Goal: Information Seeking & Learning: Learn about a topic

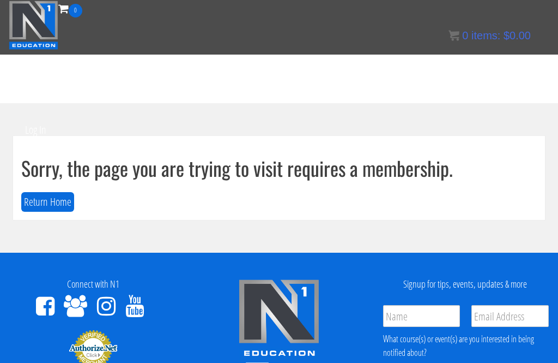
click at [45, 202] on button "Return Home" at bounding box center [47, 202] width 53 height 20
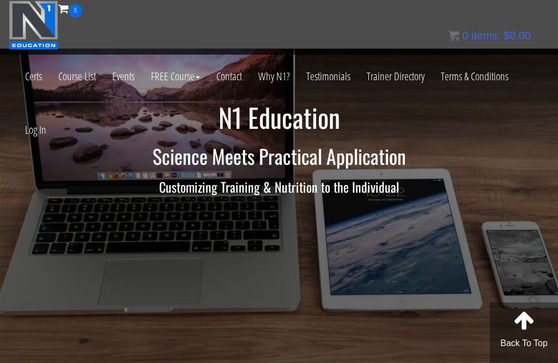
click at [33, 131] on link "Log In" at bounding box center [36, 129] width 38 height 53
click at [31, 132] on link "Log In" at bounding box center [36, 129] width 38 height 53
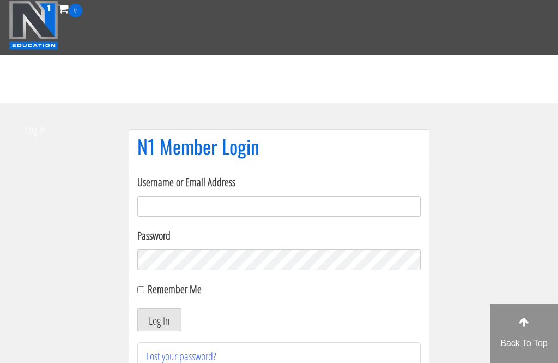
click at [177, 206] on input "Username or Email Address" at bounding box center [278, 206] width 283 height 21
type input "[PERSON_NAME].sypesteyn"
click at [159, 319] on button "Log In" at bounding box center [159, 319] width 44 height 23
click at [156, 308] on button "Log In" at bounding box center [159, 319] width 44 height 23
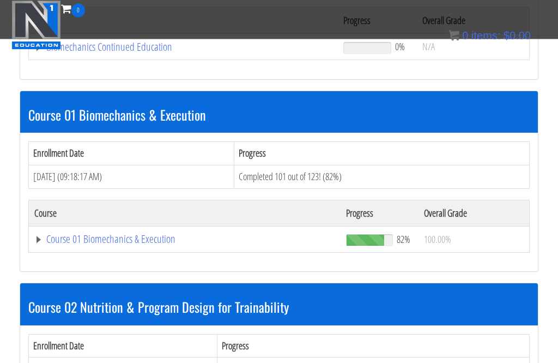
scroll to position [316, 0]
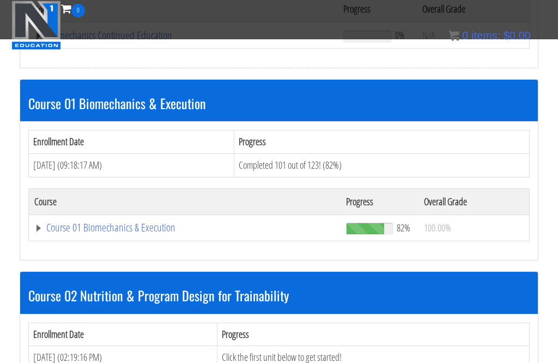
click at [98, 41] on link "Course 01 Biomechanics & Execution" at bounding box center [183, 35] width 298 height 11
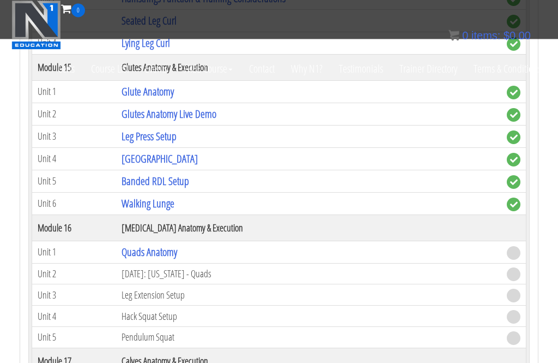
scroll to position [2994, 0]
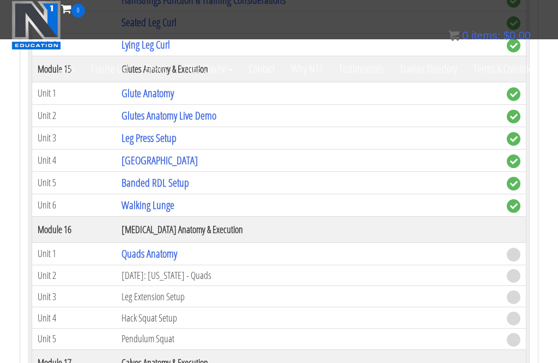
click at [148, 258] on link "Quads Anatomy" at bounding box center [150, 253] width 56 height 15
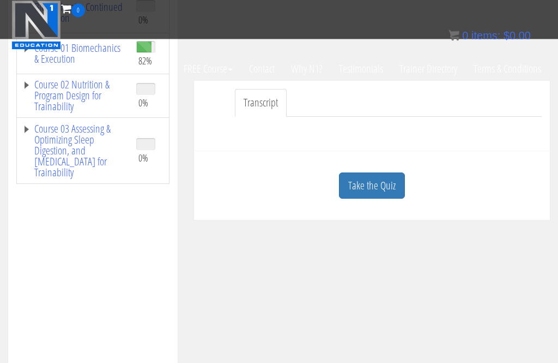
scroll to position [234, 0]
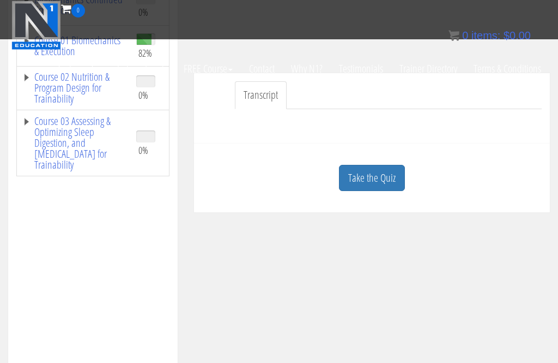
click at [369, 182] on link "Take the Quiz" at bounding box center [372, 178] width 66 height 27
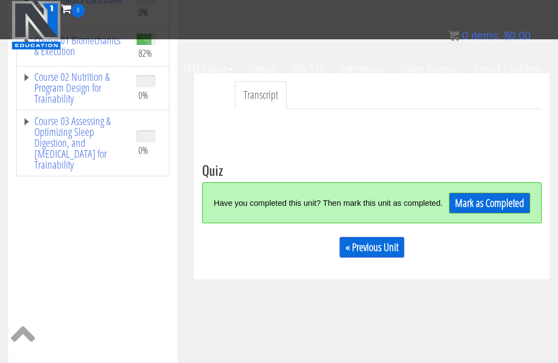
click at [479, 210] on link "Mark as Completed" at bounding box center [489, 202] width 81 height 21
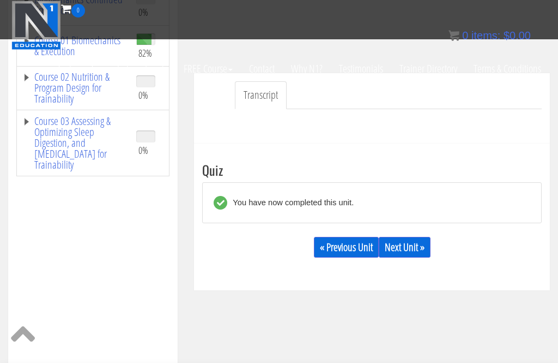
click at [416, 242] on link "Next Unit »" at bounding box center [405, 247] width 52 height 21
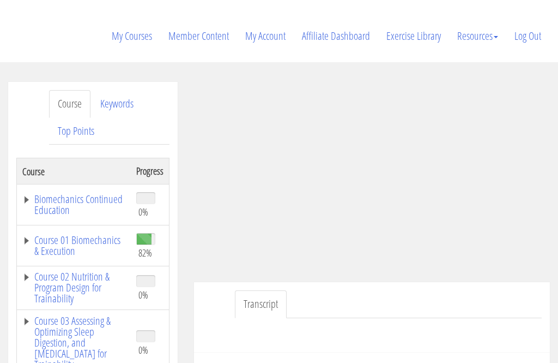
scroll to position [131, 0]
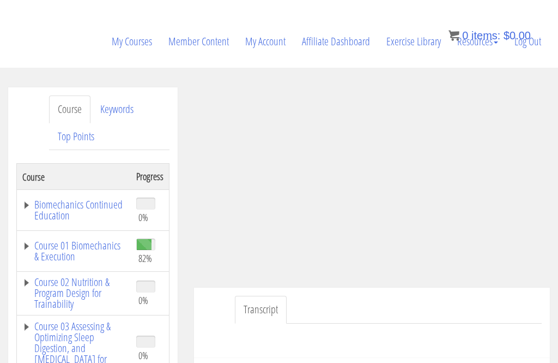
click at [59, 250] on link "Course 01 Biomechanics & Execution" at bounding box center [73, 251] width 103 height 22
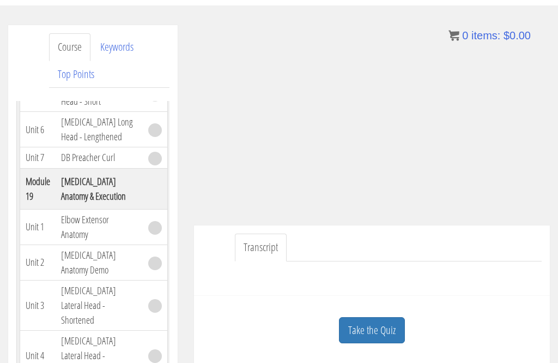
scroll to position [234, 0]
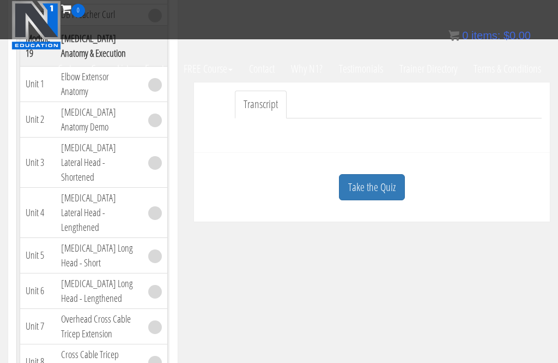
click at [368, 191] on link "Take the Quiz" at bounding box center [372, 187] width 66 height 27
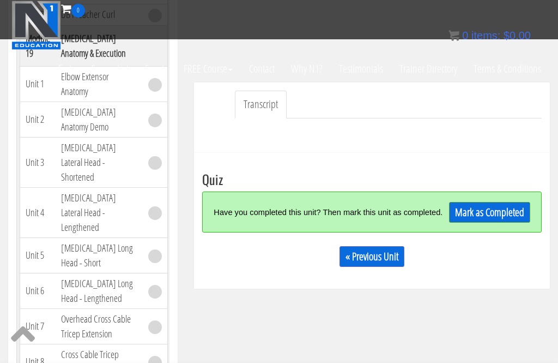
click at [470, 222] on link "Mark as Completed" at bounding box center [489, 212] width 81 height 21
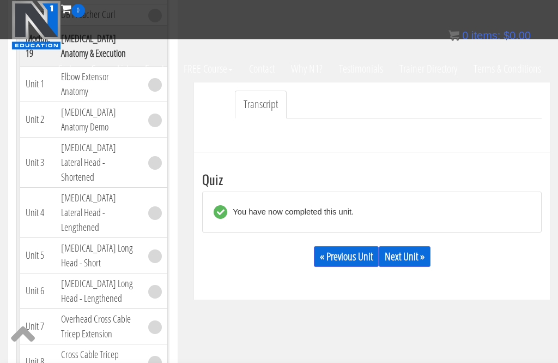
click at [421, 249] on link "Next Unit »" at bounding box center [405, 256] width 52 height 21
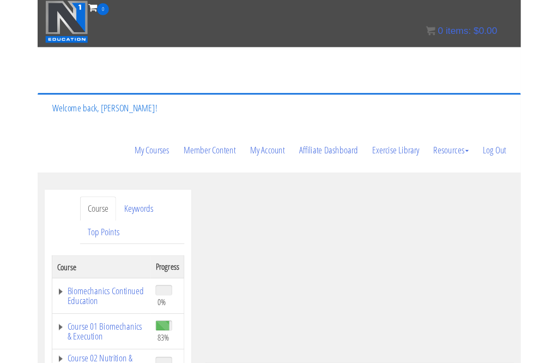
scroll to position [182, 0]
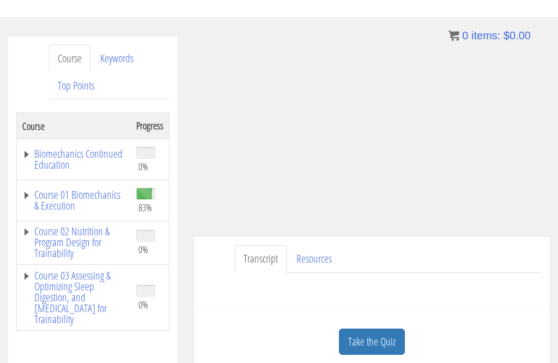
click at [368, 353] on link "Take the Quiz" at bounding box center [372, 341] width 66 height 27
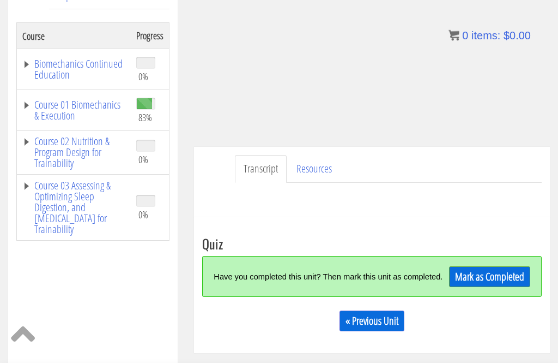
scroll to position [272, 0]
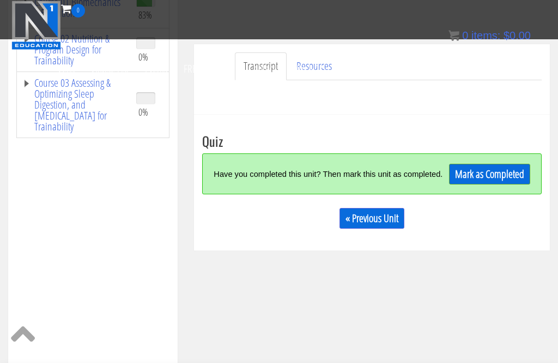
click at [490, 179] on link "Mark as Completed" at bounding box center [489, 174] width 81 height 21
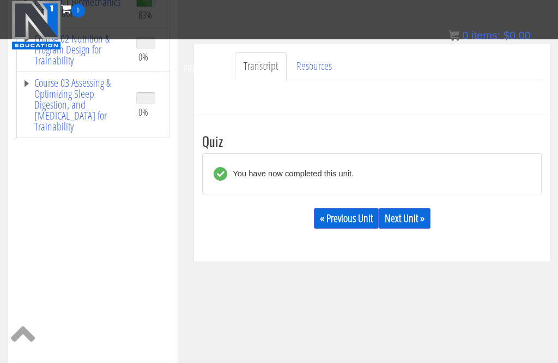
click at [421, 225] on link "Next Unit »" at bounding box center [405, 218] width 52 height 21
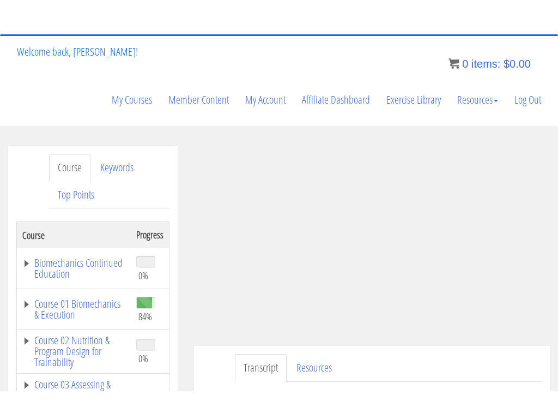
scroll to position [101, 0]
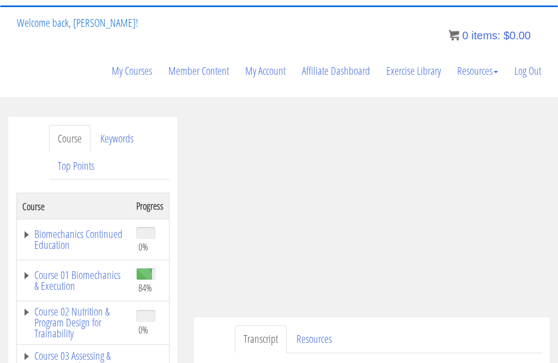
click at [533, 324] on div "Transcript Resources" at bounding box center [372, 352] width 356 height 70
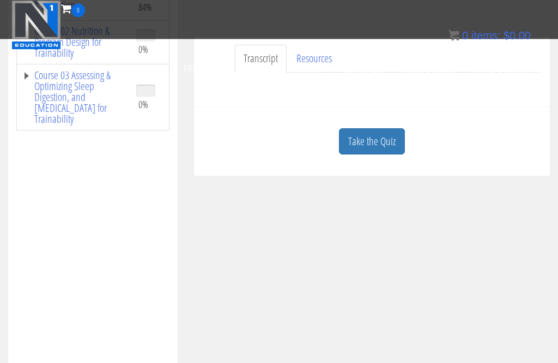
scroll to position [286, 0]
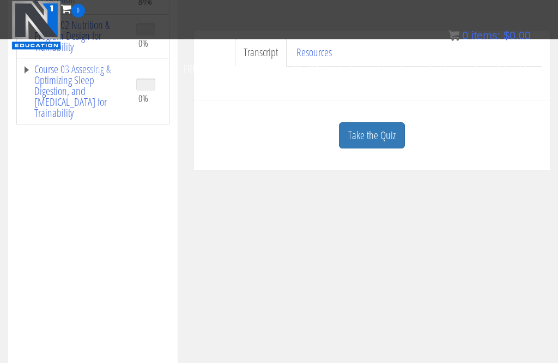
click at [369, 139] on link "Take the Quiz" at bounding box center [372, 135] width 66 height 27
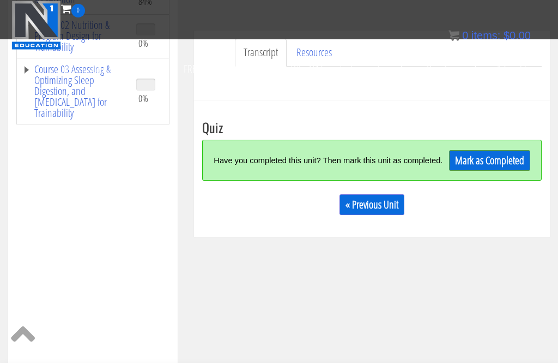
click at [478, 165] on link "Mark as Completed" at bounding box center [489, 160] width 81 height 21
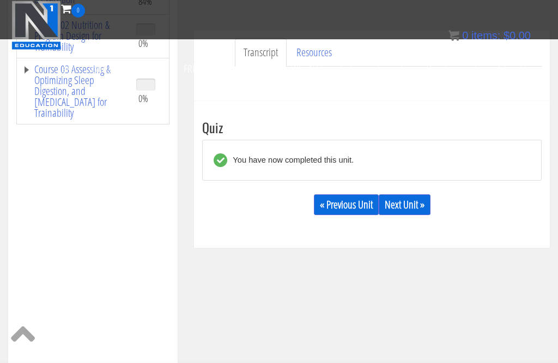
click at [407, 209] on link "Next Unit »" at bounding box center [405, 204] width 52 height 21
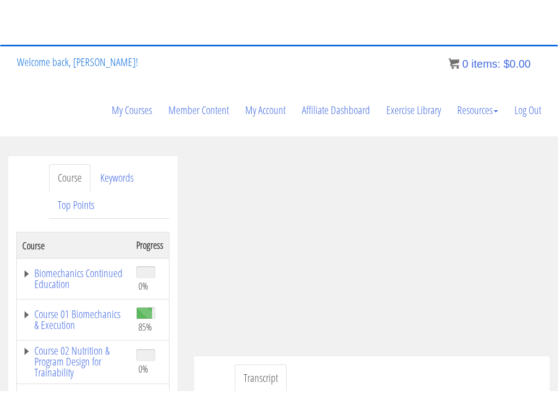
scroll to position [102, 0]
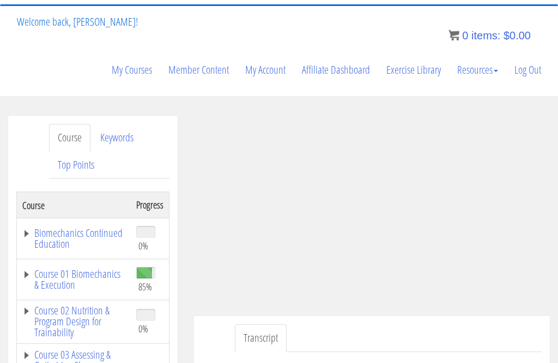
click at [538, 319] on div "Transcript" at bounding box center [372, 351] width 356 height 70
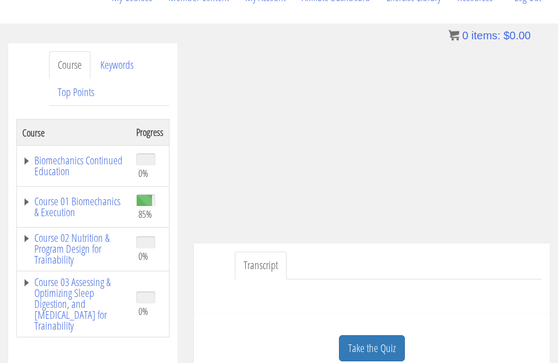
scroll to position [177, 0]
click at [371, 342] on link "Take the Quiz" at bounding box center [372, 347] width 66 height 27
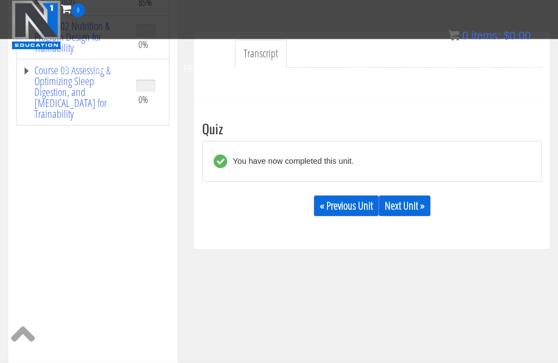
scroll to position [285, 0]
click at [422, 203] on link "Next Unit »" at bounding box center [405, 205] width 52 height 21
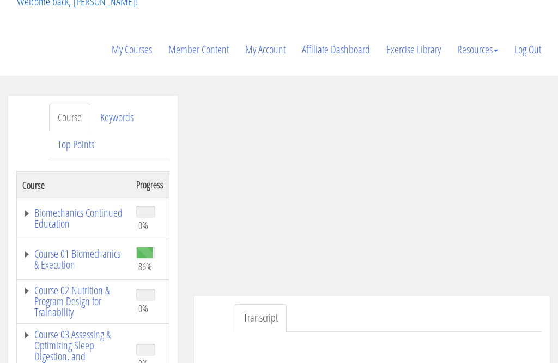
scroll to position [123, 0]
click at [63, 261] on link "Course 01 Biomechanics & Execution" at bounding box center [73, 259] width 103 height 22
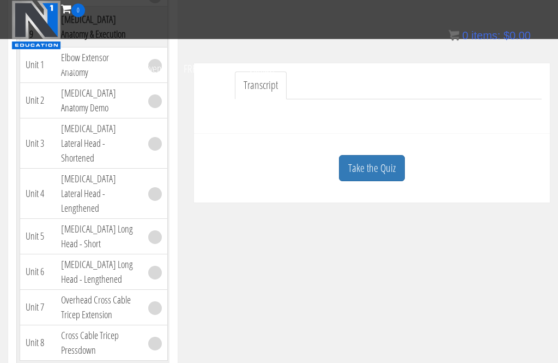
scroll to position [253, 0]
click at [383, 163] on link "Take the Quiz" at bounding box center [372, 167] width 66 height 27
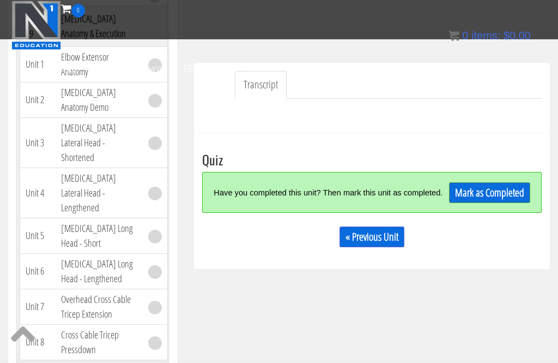
click at [496, 195] on link "Mark as Completed" at bounding box center [489, 192] width 81 height 21
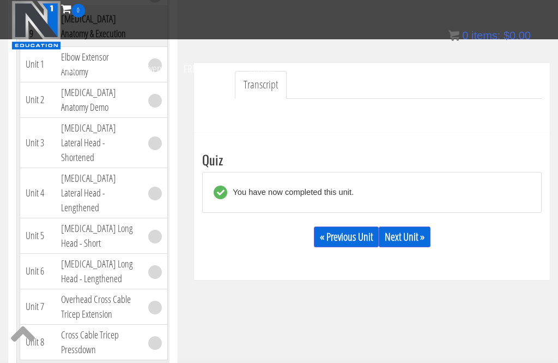
scroll to position [4963, 0]
click at [416, 237] on link "Next Unit »" at bounding box center [405, 236] width 52 height 21
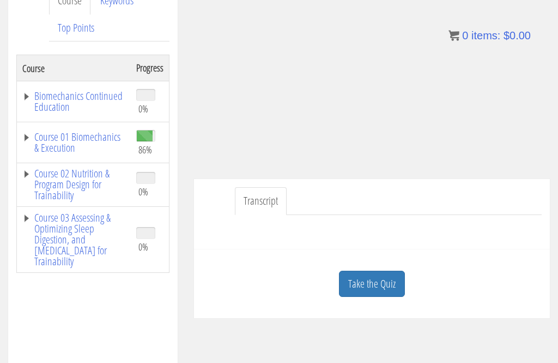
scroll to position [248, 0]
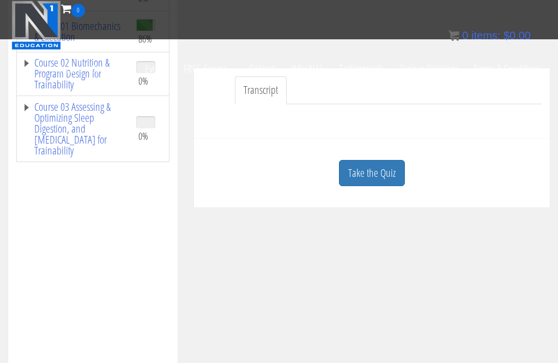
click at [370, 273] on div "Course Keywords Top Points Course Progress Biomechanics Continued Education 0% …" at bounding box center [279, 189] width 558 height 642
click at [380, 175] on link "Take the Quiz" at bounding box center [372, 173] width 66 height 27
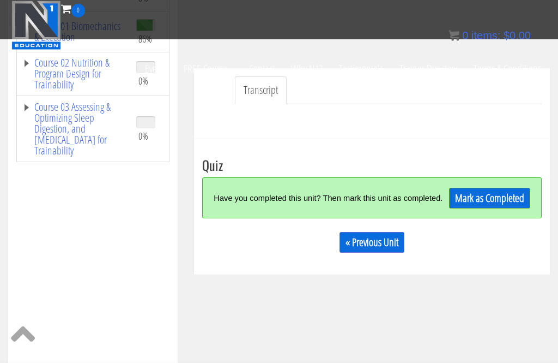
click at [491, 200] on link "Mark as Completed" at bounding box center [489, 198] width 81 height 21
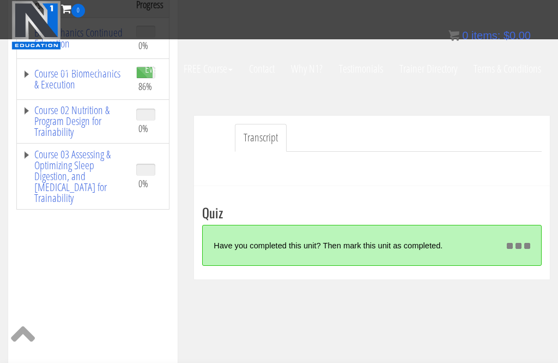
scroll to position [199, 0]
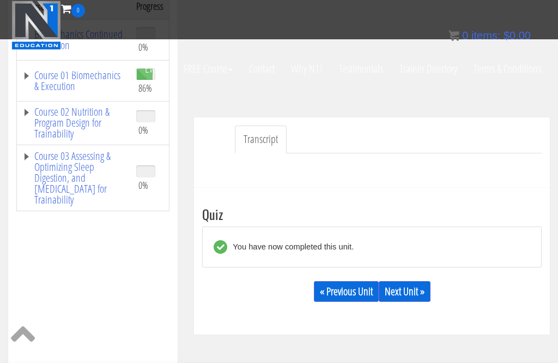
click at [412, 292] on link "Next Unit »" at bounding box center [405, 291] width 52 height 21
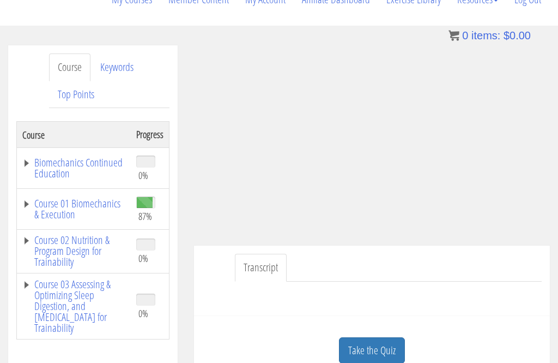
scroll to position [177, 0]
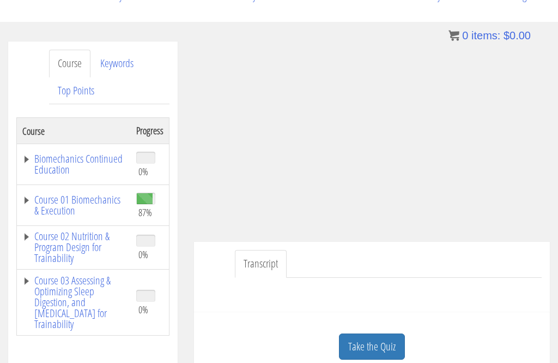
click at [57, 203] on link "Course 01 Biomechanics & Execution" at bounding box center [73, 205] width 103 height 22
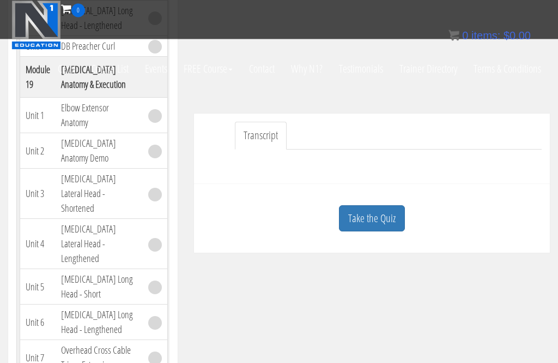
scroll to position [203, 0]
